Goal: Task Accomplishment & Management: Complete application form

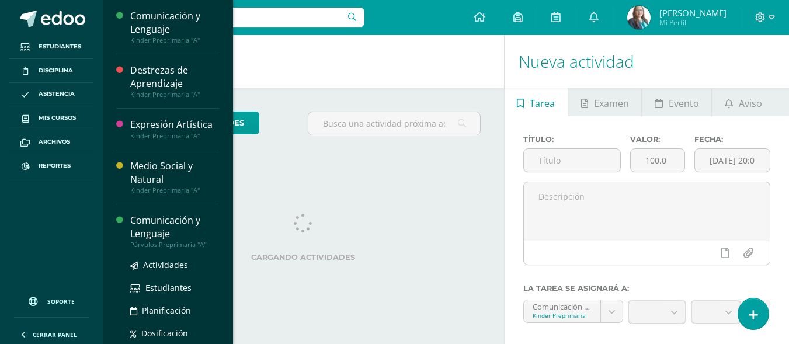
scroll to position [78, 0]
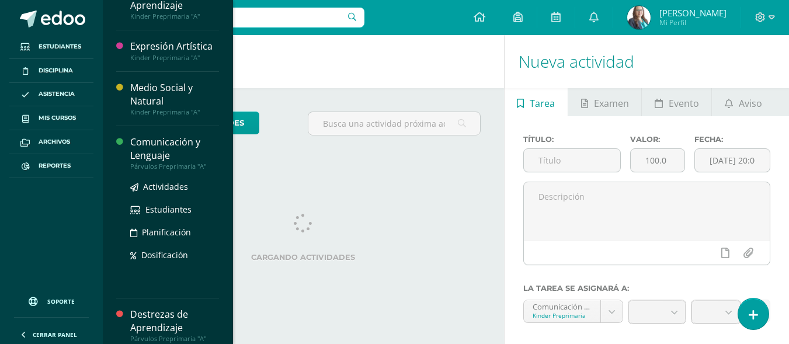
click at [148, 156] on div "Comunicación y Lenguaje" at bounding box center [174, 149] width 89 height 27
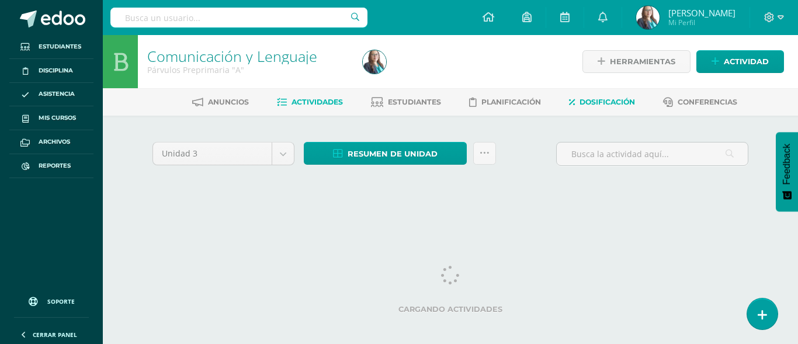
click at [599, 104] on span "Dosificación" at bounding box center [607, 102] width 55 height 9
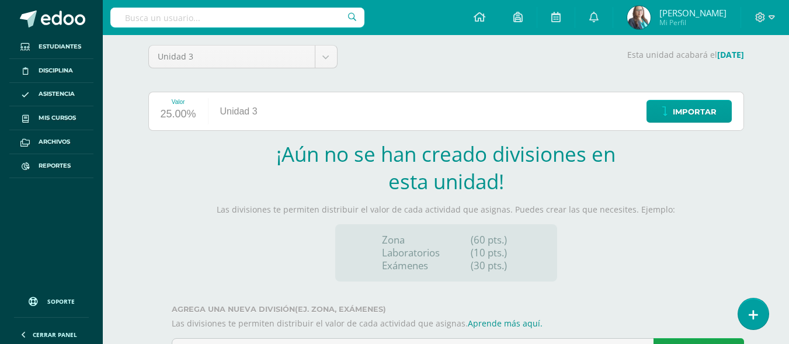
scroll to position [151, 0]
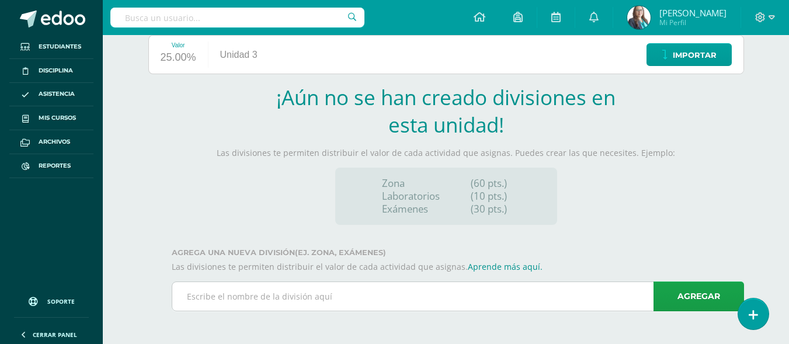
click at [443, 300] on input "text" at bounding box center [457, 296] width 571 height 29
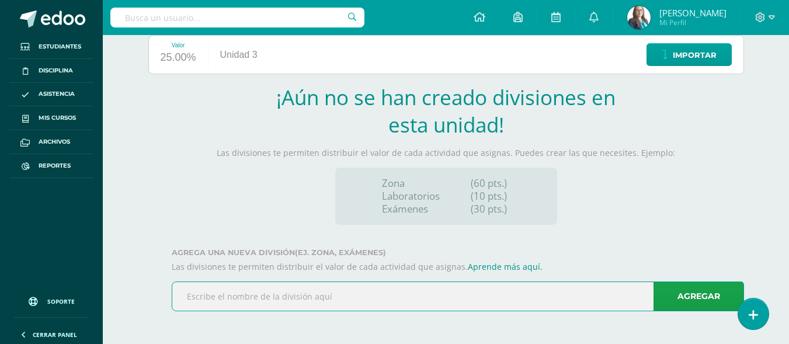
type input "Zona"
click at [706, 296] on link "Agregar" at bounding box center [699, 297] width 91 height 30
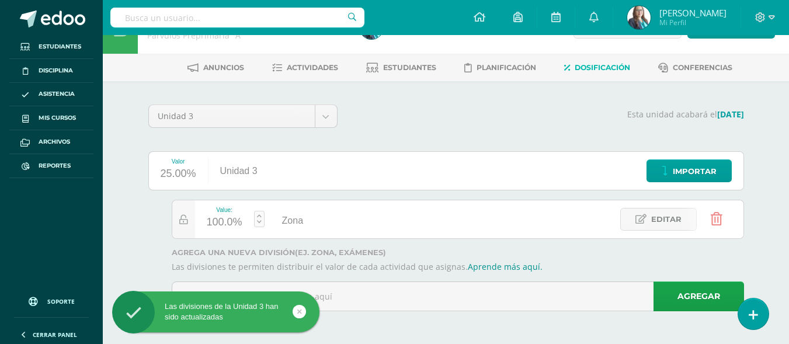
scroll to position [34, 0]
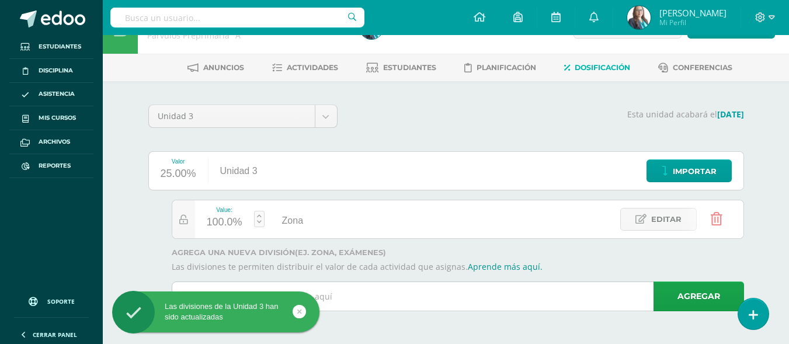
click at [532, 300] on input "text" at bounding box center [457, 296] width 571 height 29
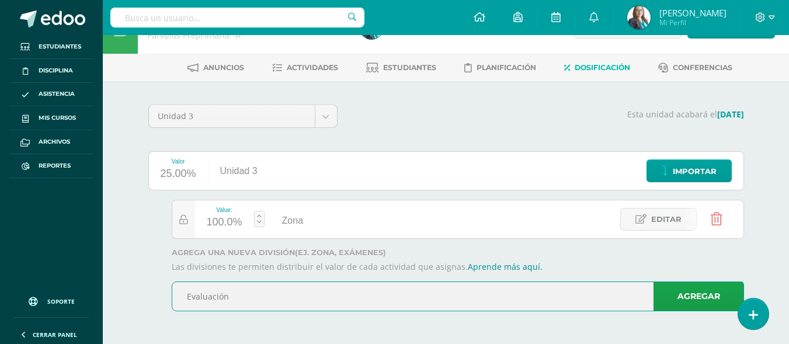
type input "Evaluación"
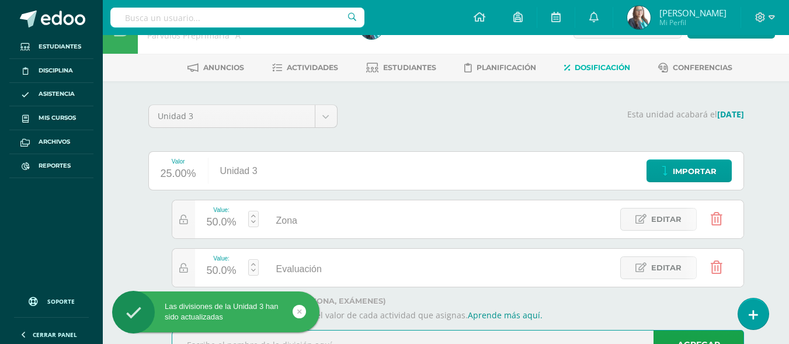
click at [254, 226] on link at bounding box center [253, 219] width 11 height 16
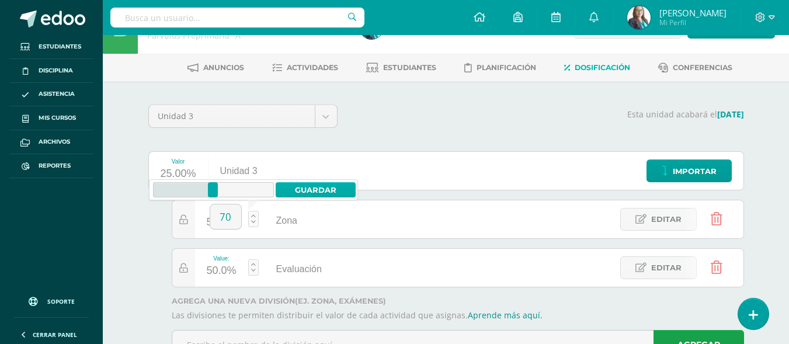
click at [293, 188] on link "Guardar" at bounding box center [316, 189] width 80 height 15
type input "70"
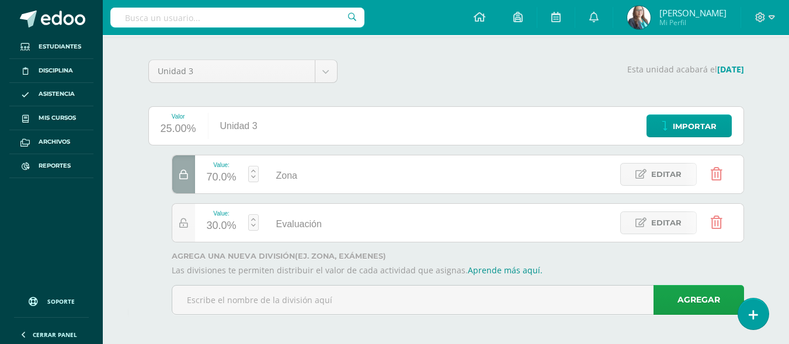
scroll to position [0, 0]
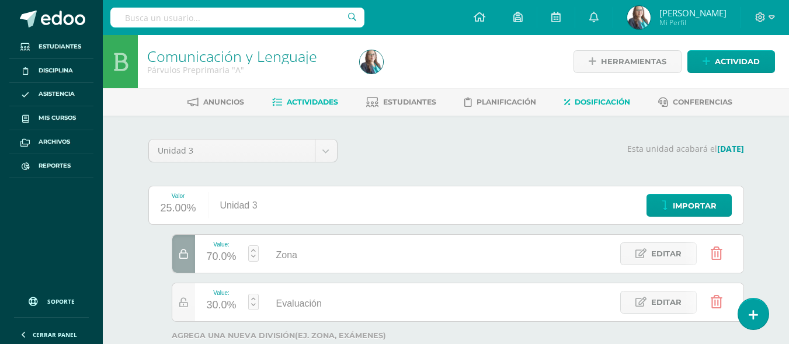
click at [315, 100] on span "Actividades" at bounding box center [312, 102] width 51 height 9
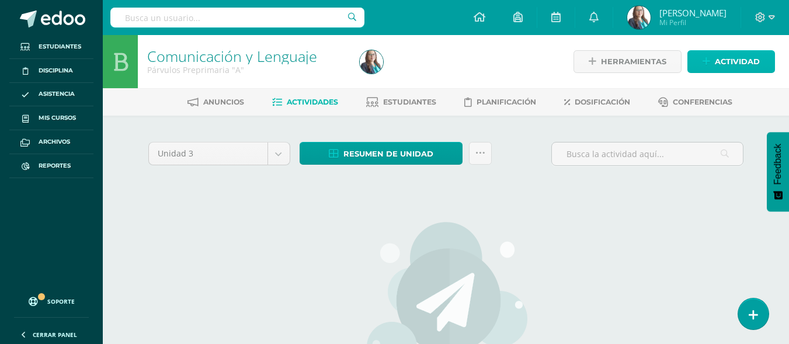
click at [723, 58] on span "Actividad" at bounding box center [737, 62] width 45 height 22
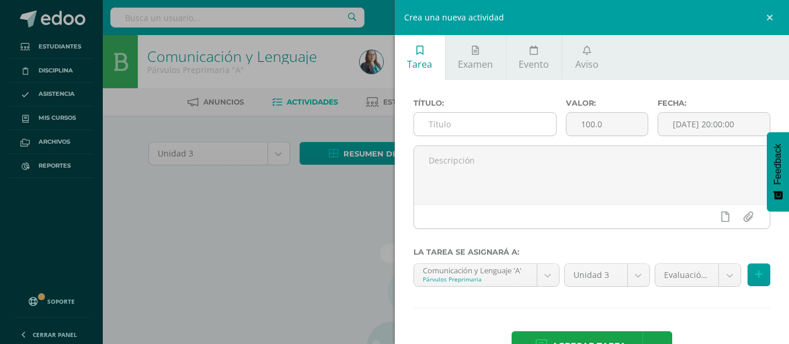
click at [473, 132] on input "text" at bounding box center [485, 124] width 142 height 23
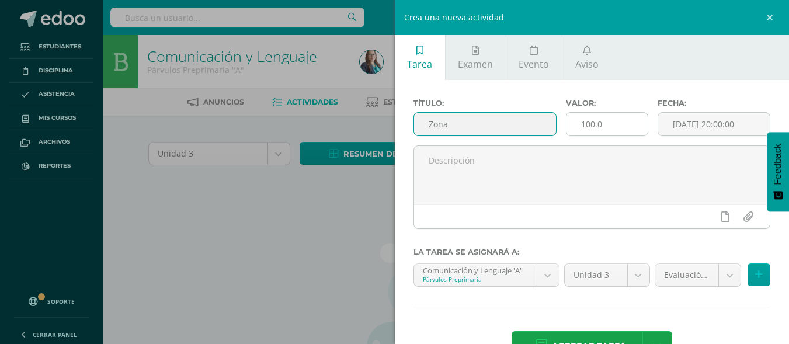
type input "Zona"
click at [619, 126] on input "100.0" at bounding box center [607, 124] width 81 height 23
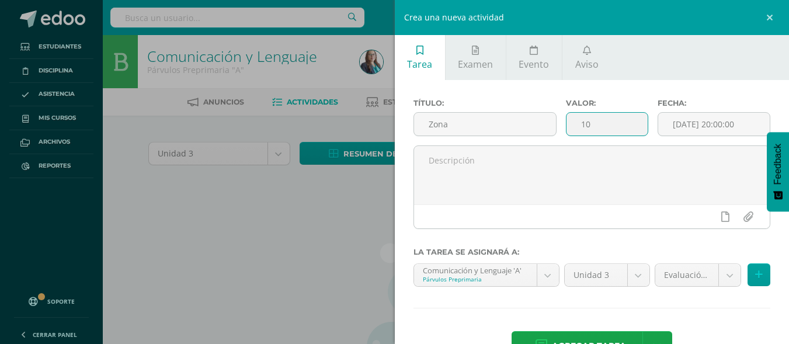
type input "1"
type input "60"
click at [721, 274] on body "Estudiantes Disciplina Asistencia Mis cursos Archivos Reportes Soporte Ayuda Re…" at bounding box center [394, 252] width 789 height 505
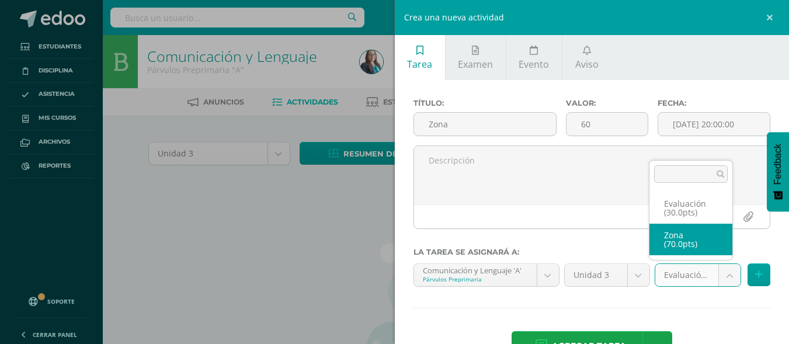
select select "122536"
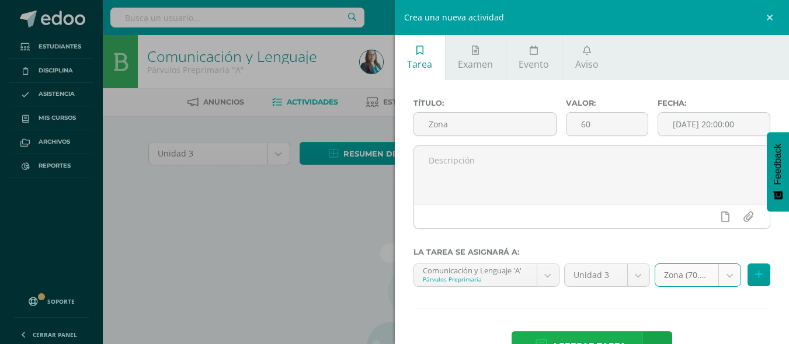
scroll to position [38, 0]
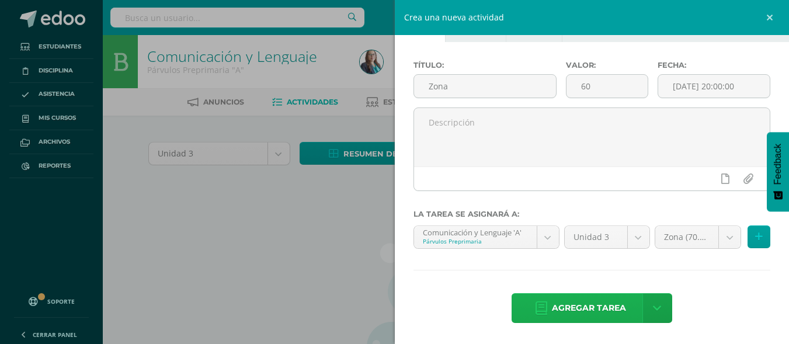
click at [577, 313] on span "Agregar tarea" at bounding box center [589, 308] width 74 height 29
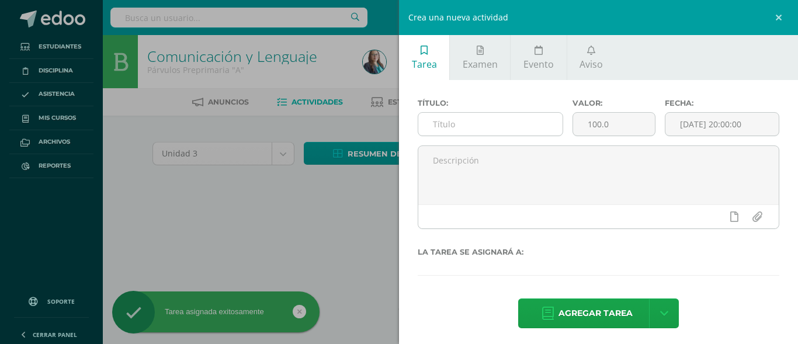
click at [509, 118] on input "text" at bounding box center [490, 124] width 144 height 23
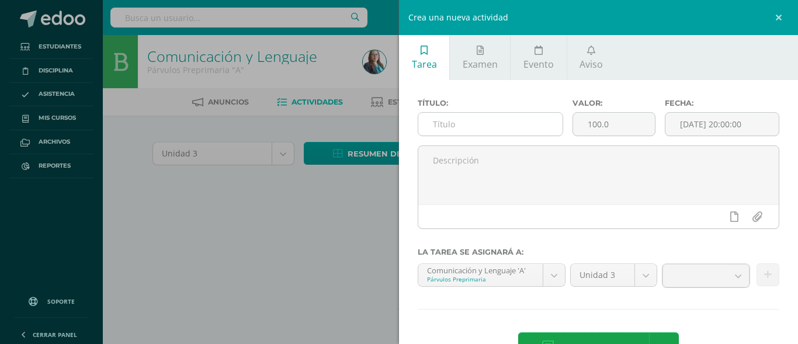
click at [520, 119] on input "text" at bounding box center [490, 124] width 144 height 23
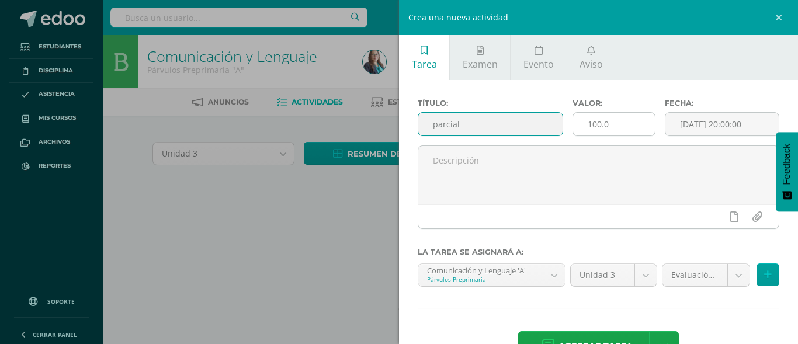
type input "parcial"
click at [611, 124] on input "100.0" at bounding box center [614, 124] width 82 height 23
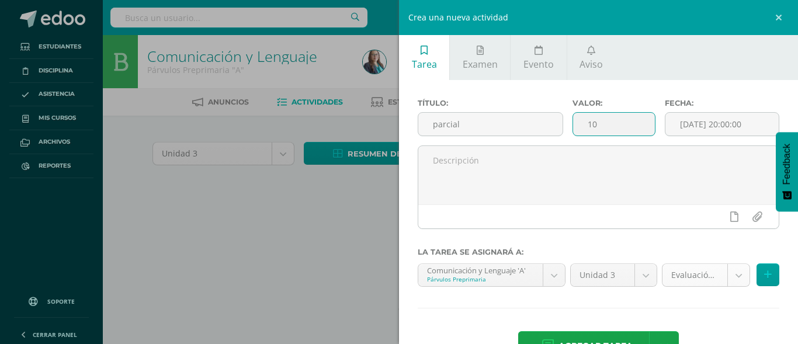
type input "10"
click at [730, 221] on body "Tarea asignada exitosamente Estudiantes Disciplina Asistencia Mis cursos Archiv…" at bounding box center [399, 110] width 798 height 221
select select "122536"
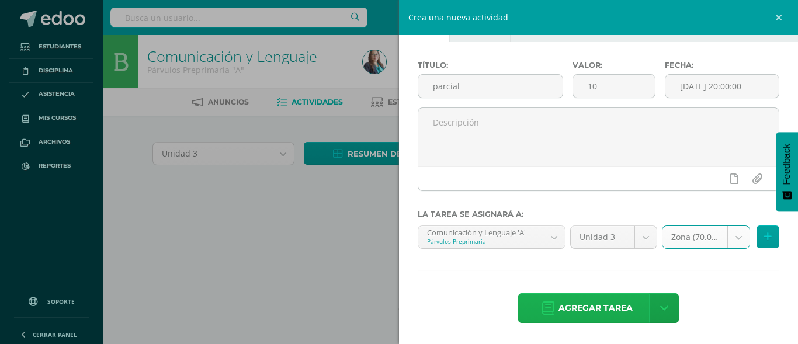
click at [594, 304] on span "Agregar tarea" at bounding box center [596, 308] width 74 height 29
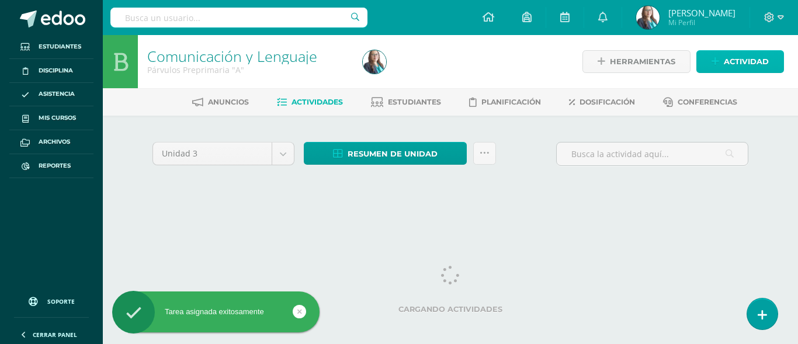
click at [750, 54] on span "Actividad" at bounding box center [746, 62] width 45 height 22
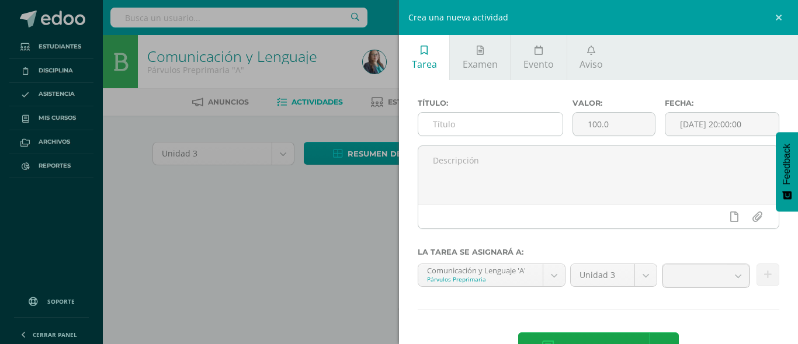
scroll to position [38, 0]
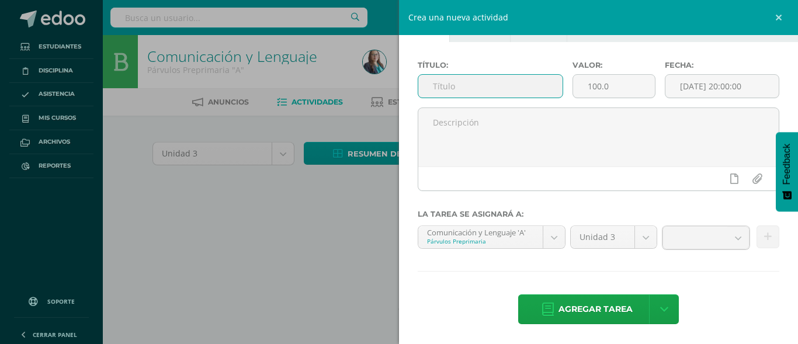
click at [477, 95] on input "text" at bounding box center [490, 86] width 144 height 23
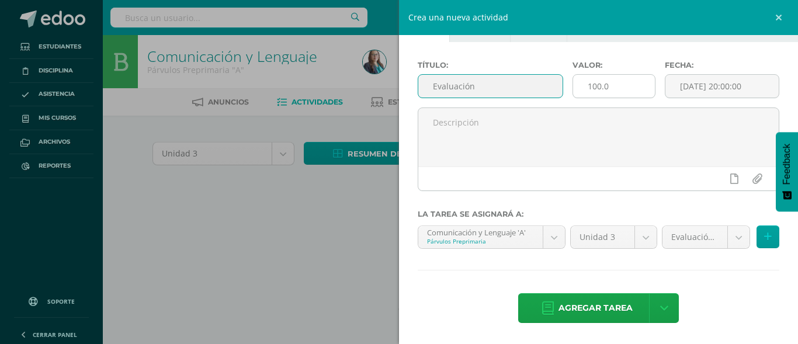
type input "Evaluación"
click at [615, 85] on input "100.0" at bounding box center [614, 86] width 82 height 23
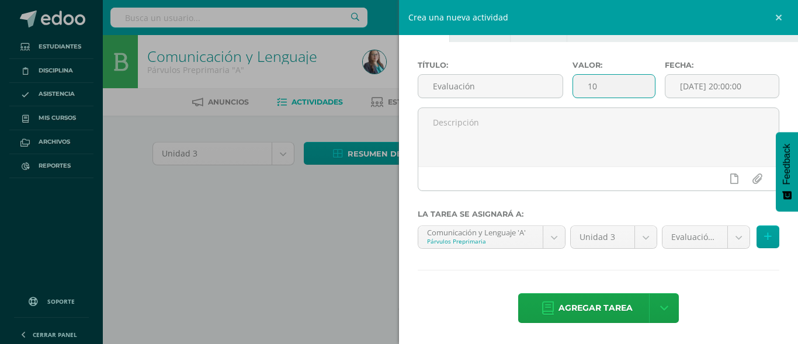
type input "1"
type input "30"
click at [585, 296] on span "Agregar tarea" at bounding box center [596, 308] width 74 height 29
